Goal: Check status: Check status

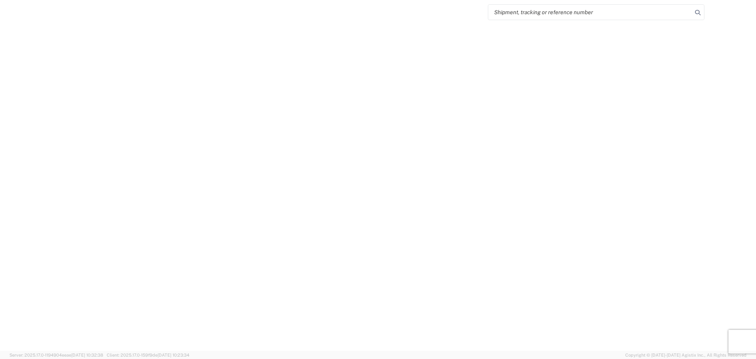
select select "FULL"
select select "LBS"
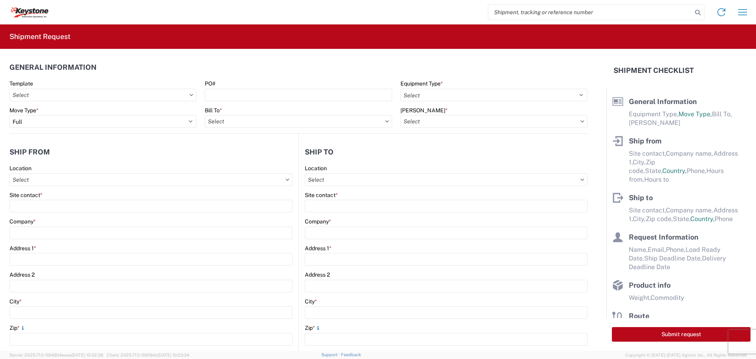
click at [563, 10] on input "search" at bounding box center [590, 12] width 204 height 15
type input "56509721"
click at [697, 15] on icon at bounding box center [697, 12] width 11 height 11
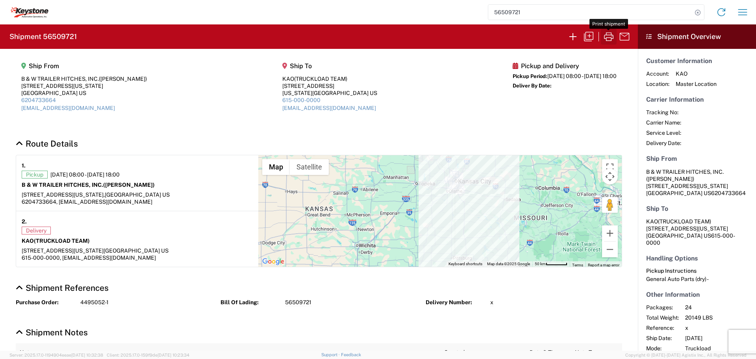
click at [609, 35] on icon "button" at bounding box center [608, 36] width 13 height 13
click at [697, 7] on icon at bounding box center [697, 12] width 11 height 11
click at [545, 9] on input "search" at bounding box center [590, 12] width 204 height 15
type input "56509464"
click at [608, 36] on icon "button" at bounding box center [608, 36] width 13 height 13
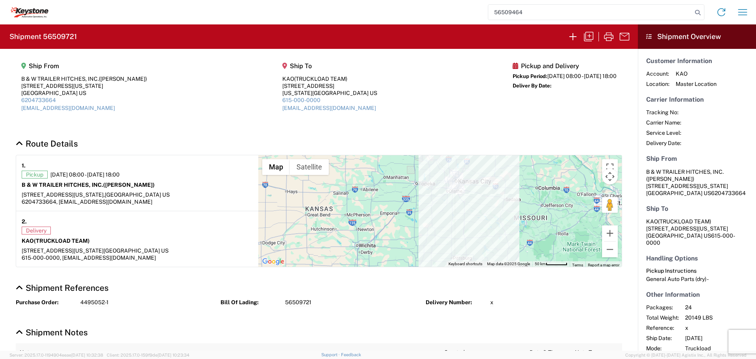
click at [605, 8] on input "56509464" at bounding box center [590, 12] width 204 height 15
click at [698, 13] on icon at bounding box center [697, 12] width 11 height 11
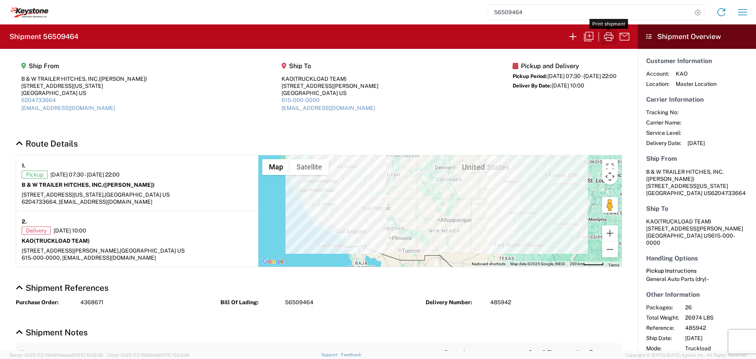
click at [611, 34] on icon "button" at bounding box center [608, 36] width 9 height 9
click at [695, 13] on icon at bounding box center [697, 12] width 11 height 11
click at [551, 12] on input "search" at bounding box center [590, 12] width 204 height 15
type input "56455687"
click at [697, 10] on icon at bounding box center [697, 12] width 11 height 11
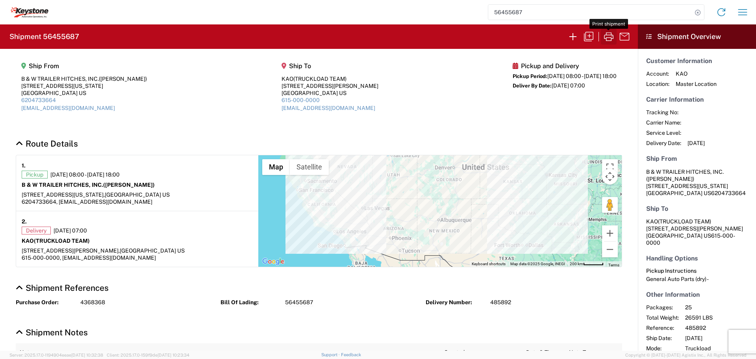
click at [606, 33] on icon "button" at bounding box center [608, 36] width 13 height 13
click at [696, 12] on icon at bounding box center [697, 12] width 11 height 11
click at [574, 9] on input "search" at bounding box center [590, 12] width 204 height 15
click at [696, 9] on icon at bounding box center [697, 12] width 11 height 11
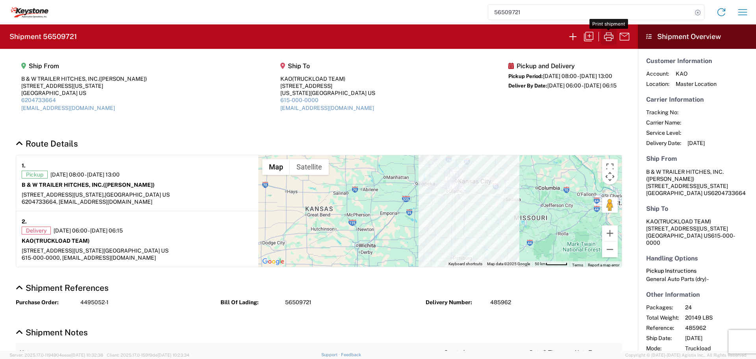
click at [609, 35] on icon "button" at bounding box center [608, 36] width 9 height 9
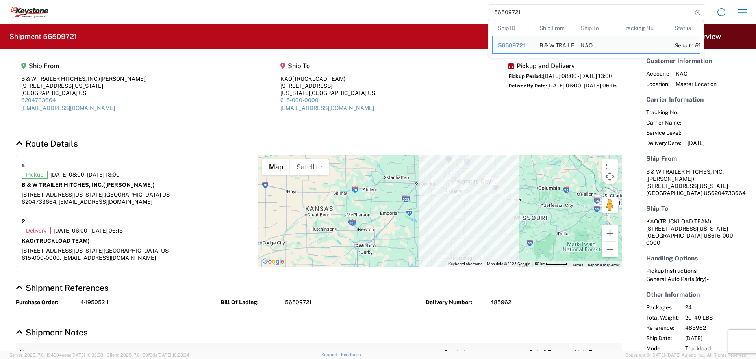
click at [593, 13] on input "56509721" at bounding box center [590, 12] width 204 height 15
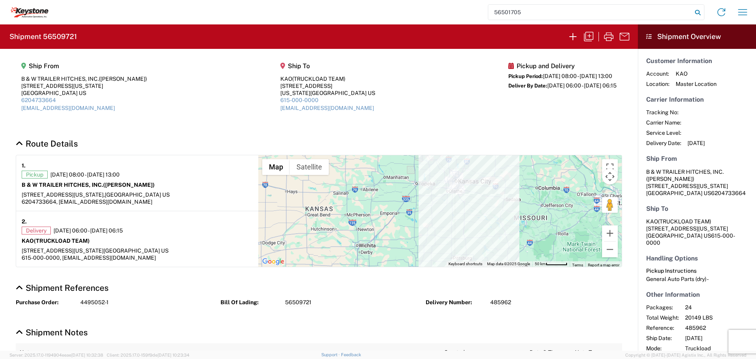
type input "56501705"
click at [693, 11] on icon at bounding box center [697, 12] width 11 height 11
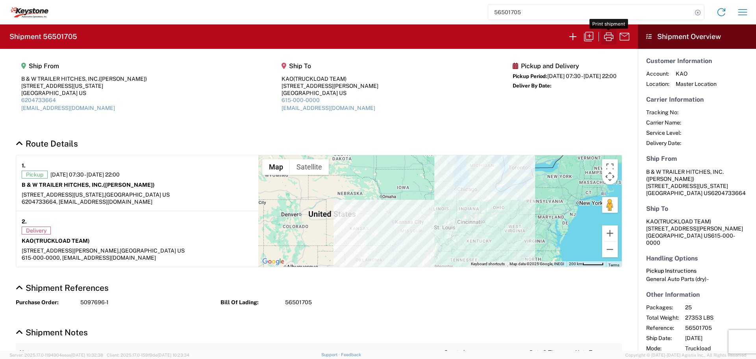
click at [608, 36] on icon "button" at bounding box center [608, 36] width 13 height 13
click at [697, 13] on icon at bounding box center [697, 12] width 11 height 11
click at [584, 14] on input "search" at bounding box center [590, 12] width 204 height 15
